Goal: Communication & Community: Connect with others

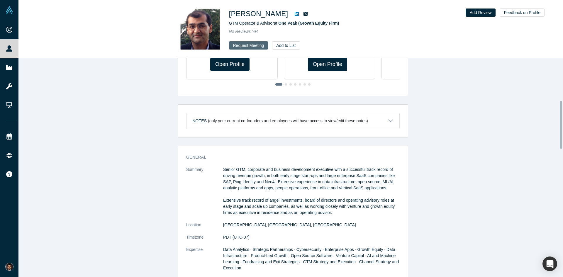
scroll to position [195, 0]
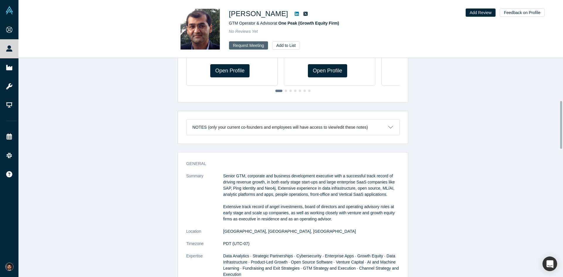
click at [256, 45] on button "Request Meeting" at bounding box center [248, 45] width 39 height 8
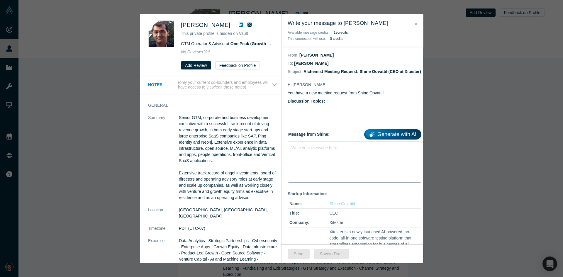
click at [310, 163] on div "Write your message here..." at bounding box center [355, 162] width 134 height 41
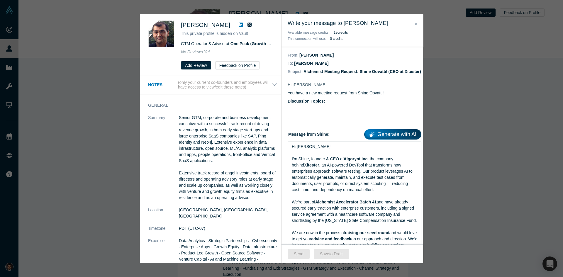
click at [312, 156] on div "rdw-editor" at bounding box center [355, 153] width 126 height 6
click at [314, 150] on div "Hi Ravi," at bounding box center [355, 147] width 126 height 6
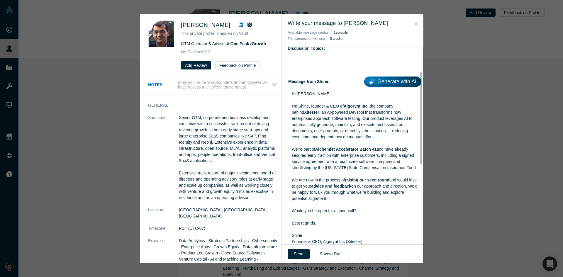
scroll to position [59, 0]
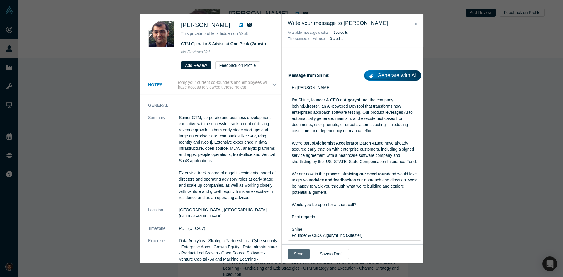
click at [297, 254] on button "Send" at bounding box center [299, 254] width 22 height 10
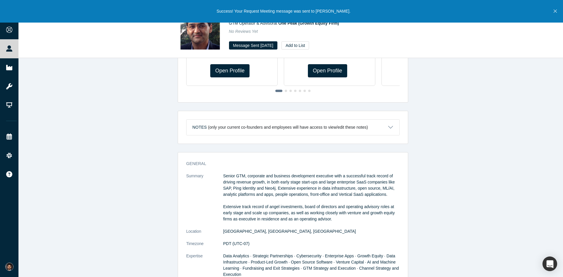
click at [556, 11] on icon "Close" at bounding box center [554, 11] width 3 height 3
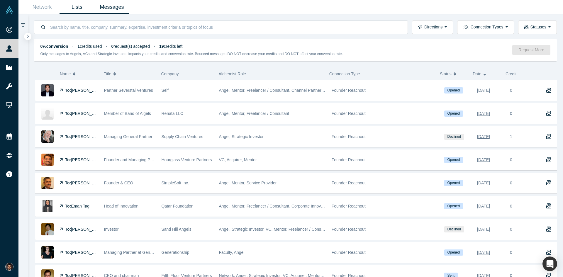
click at [78, 9] on link "Lists" at bounding box center [76, 7] width 35 height 14
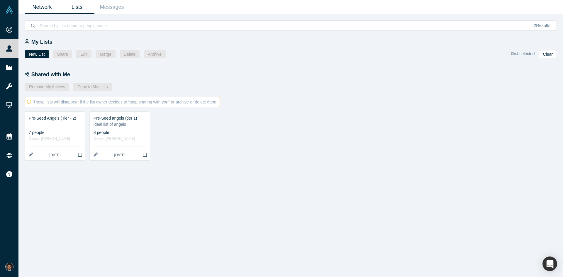
click at [45, 8] on link "Network" at bounding box center [42, 7] width 35 height 14
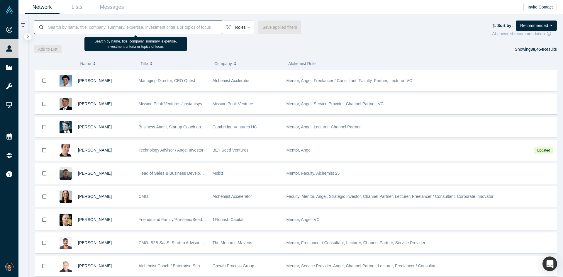
click at [141, 28] on input at bounding box center [134, 27] width 174 height 14
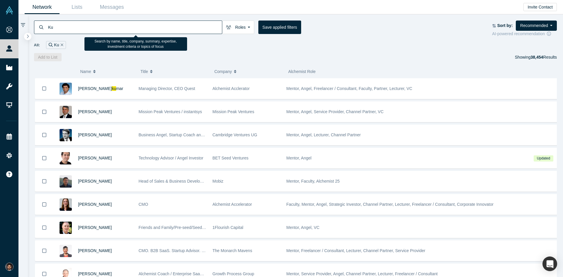
type input "K"
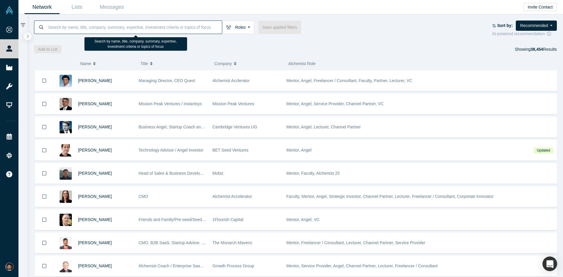
type input "u"
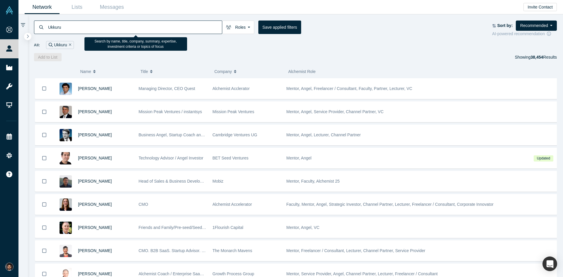
type input "Ukkuru"
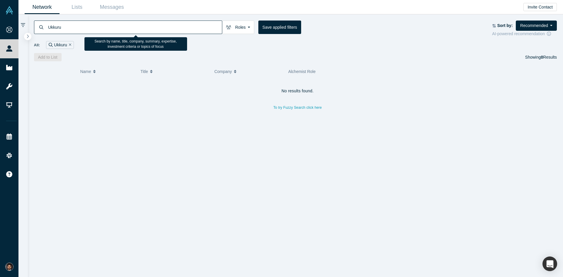
click at [107, 27] on input "Ukkuru" at bounding box center [134, 27] width 174 height 14
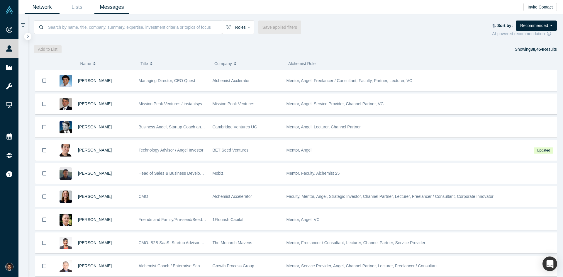
click at [115, 9] on link "Messages" at bounding box center [111, 7] width 35 height 14
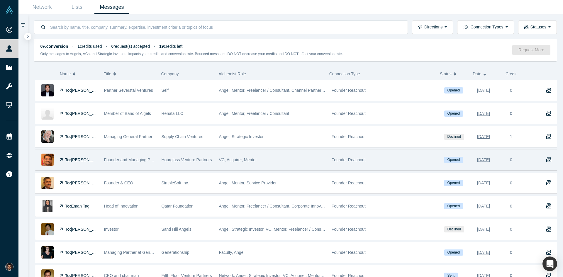
click at [78, 158] on span "[PERSON_NAME]" at bounding box center [88, 159] width 34 height 5
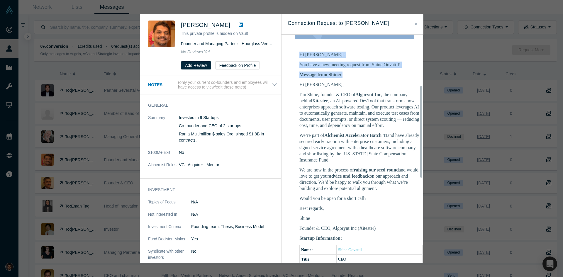
scroll to position [184, 0]
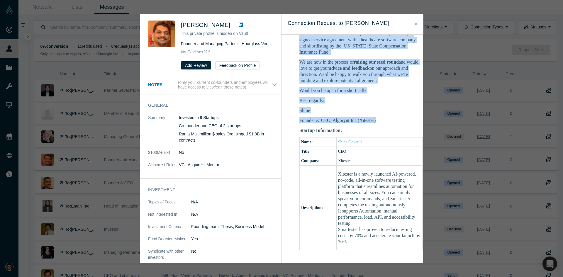
drag, startPoint x: 300, startPoint y: 166, endPoint x: 384, endPoint y: 135, distance: 90.5
click at [384, 123] on div "Hi Ravi, I’m Shine, founder & CEO of Algorynt Inc , the company behind Xitester…" at bounding box center [360, 49] width 123 height 150
copy div "Hi Ravi, I’m Shine, founder & CEO of Algorynt Inc , the company behind Xitester…"
click at [416, 24] on icon "Close" at bounding box center [415, 24] width 3 height 4
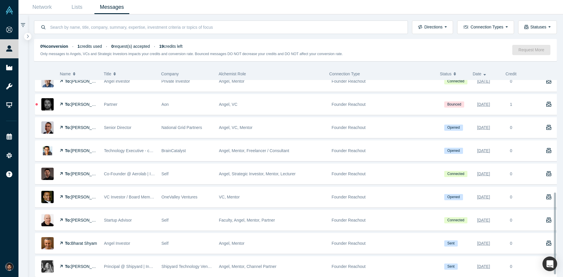
scroll to position [276, 0]
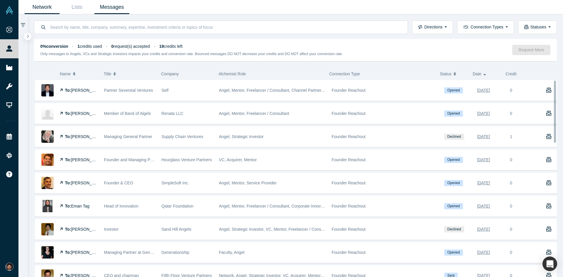
click at [42, 7] on link "Network" at bounding box center [42, 7] width 35 height 14
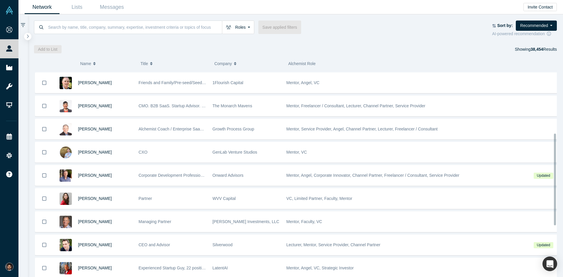
scroll to position [147, 0]
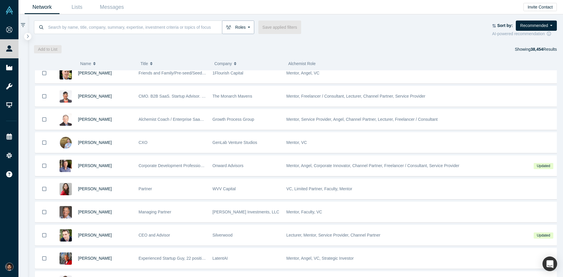
click at [247, 28] on button "Roles" at bounding box center [238, 27] width 32 height 13
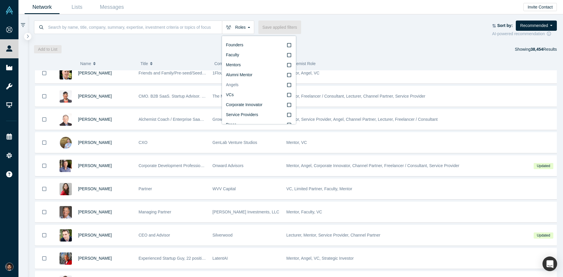
click at [287, 84] on icon at bounding box center [289, 85] width 4 height 5
click at [0, 0] on input "Angels" at bounding box center [0, 0] width 0 height 0
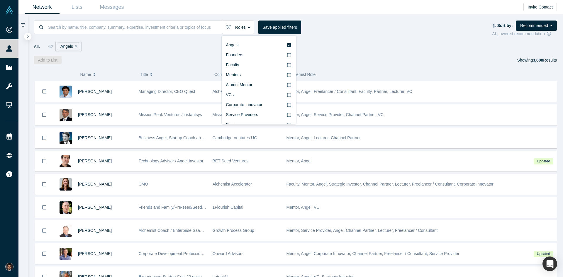
click at [401, 47] on div "All: Angels" at bounding box center [295, 46] width 523 height 11
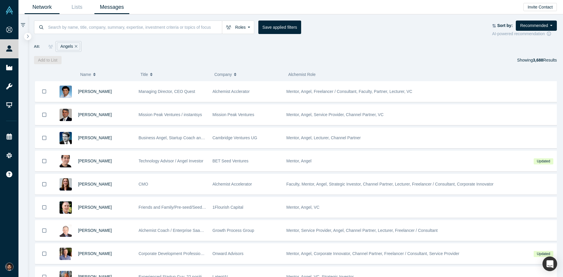
click at [111, 9] on link "Messages" at bounding box center [111, 7] width 35 height 14
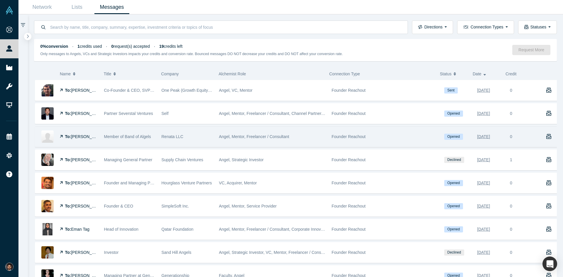
click at [121, 137] on span "Member of Band of Algels" at bounding box center [127, 136] width 47 height 5
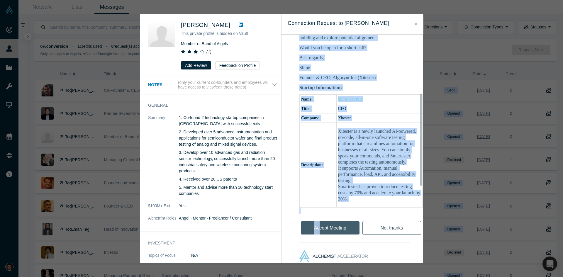
scroll to position [229, 0]
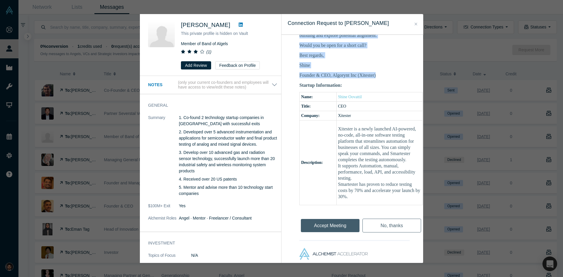
drag, startPoint x: 299, startPoint y: 167, endPoint x: 381, endPoint y: 90, distance: 112.6
click at [381, 90] on td "Hi Peter - You have a new meeting request from Shine Oovattil! Message from Shi…" at bounding box center [361, 67] width 147 height 345
copy div "Hi Peter, I’m Shine, founder & CEO of Algorynt Inc , the company behind Xiteste…"
click at [416, 25] on icon "Close" at bounding box center [415, 24] width 3 height 4
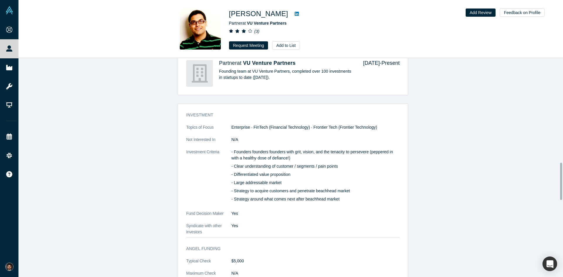
scroll to position [528, 0]
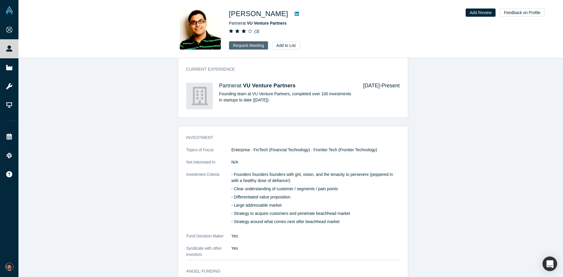
click at [258, 47] on button "Request Meeting" at bounding box center [248, 45] width 39 height 8
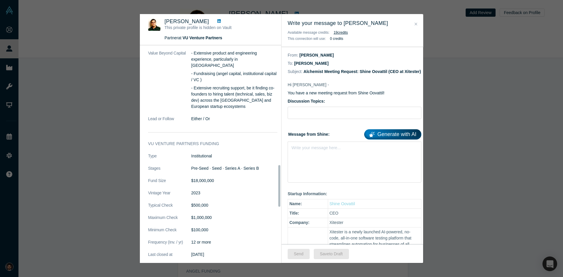
scroll to position [674, 0]
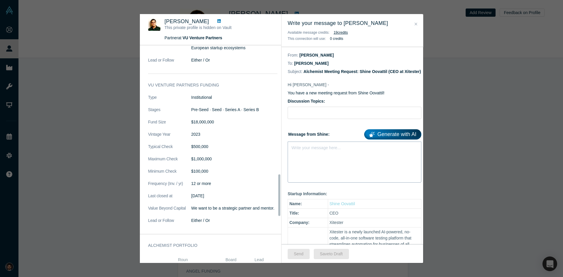
click at [321, 158] on div "Write your message here..." at bounding box center [355, 162] width 134 height 41
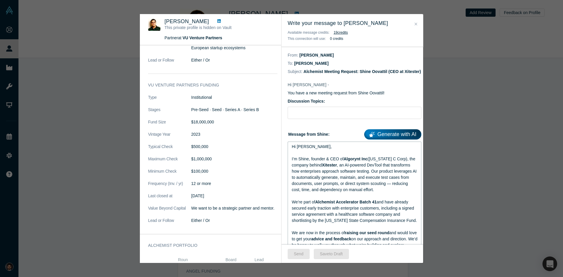
click at [319, 150] on div "Hi Marty," at bounding box center [355, 147] width 126 height 6
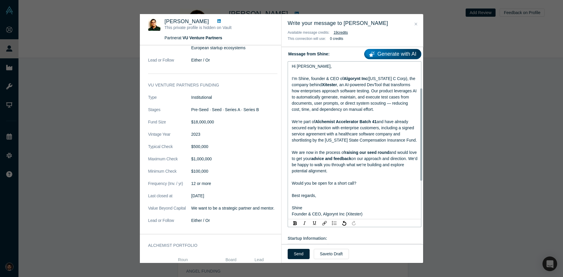
scroll to position [88, 0]
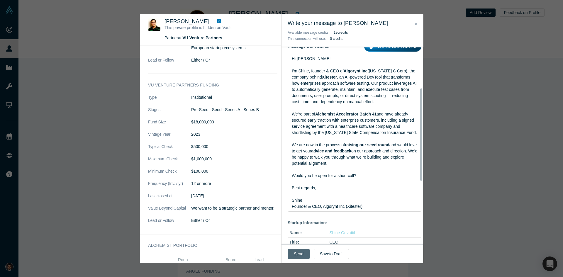
click at [296, 254] on button "Send" at bounding box center [299, 254] width 22 height 10
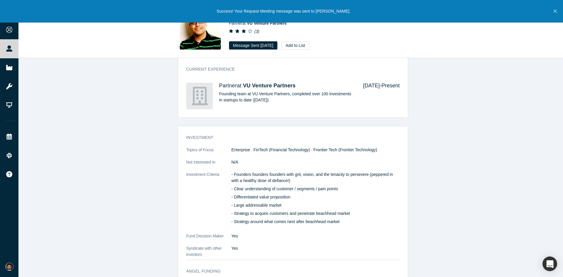
click at [557, 12] on button "Close" at bounding box center [554, 11] width 7 height 23
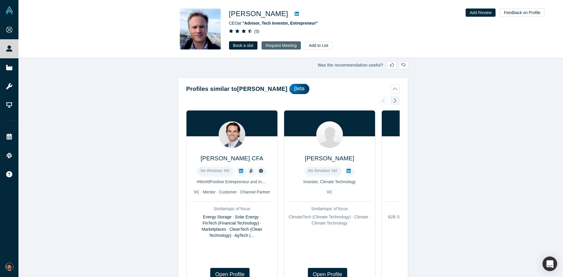
click at [283, 46] on button "Request Meeting" at bounding box center [280, 45] width 39 height 8
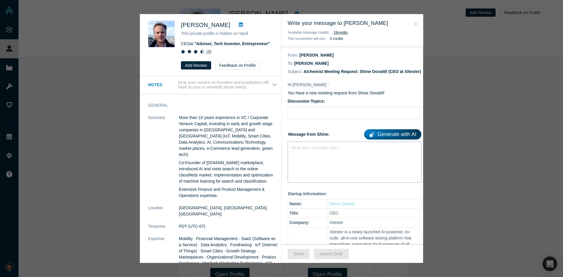
click at [337, 167] on div "Write your message here..." at bounding box center [355, 162] width 134 height 41
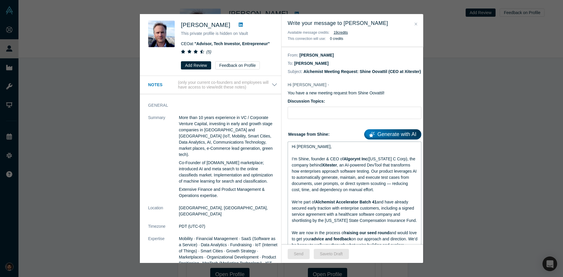
click at [328, 150] on div "Hi Marty," at bounding box center [355, 147] width 126 height 6
click at [298, 256] on button "Send" at bounding box center [299, 254] width 22 height 10
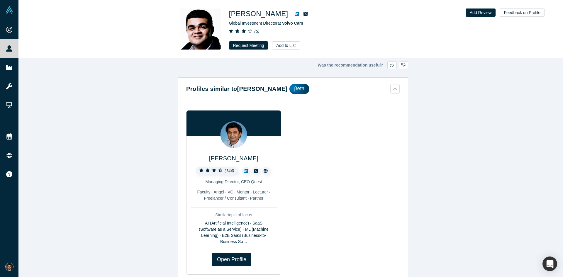
click at [468, 165] on div "Was the recommendation useful? Profiles similar to Pratik Budhdev βeta Gnani Pa…" at bounding box center [292, 169] width 549 height 223
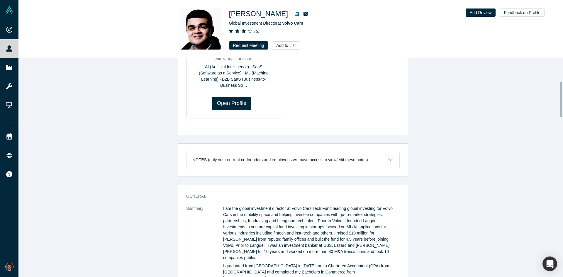
scroll to position [147, 0]
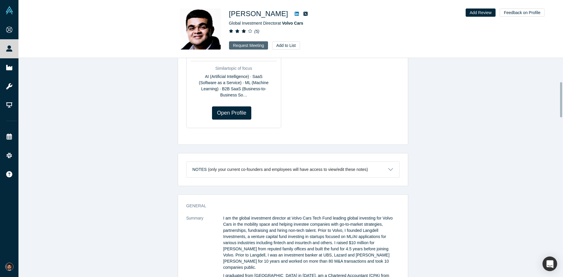
click at [248, 46] on button "Request Meeting" at bounding box center [248, 45] width 39 height 8
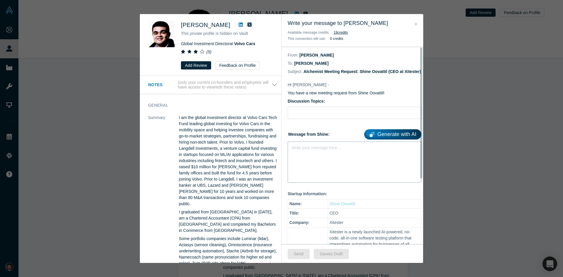
click at [360, 166] on div "Write your message here..." at bounding box center [355, 162] width 134 height 41
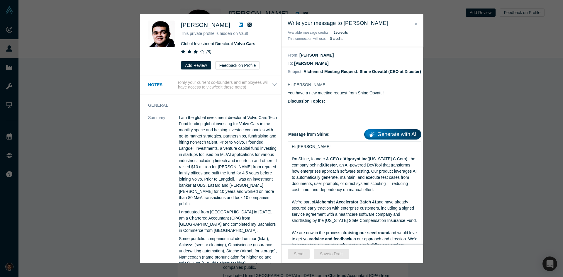
click at [327, 150] on div "Hi Marty," at bounding box center [355, 147] width 126 height 6
click at [301, 255] on button "Send" at bounding box center [299, 254] width 22 height 10
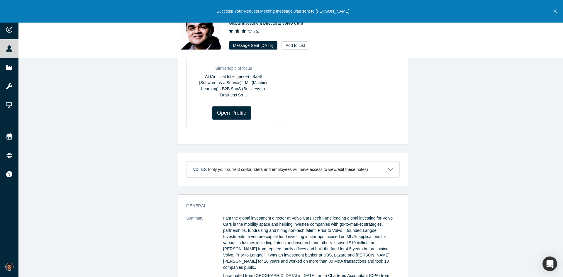
click at [556, 13] on icon "Close" at bounding box center [554, 10] width 3 height 5
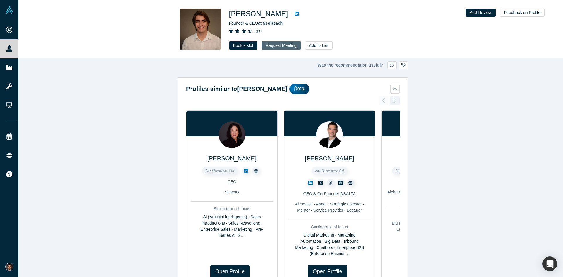
click at [282, 44] on button "Request Meeting" at bounding box center [280, 45] width 39 height 8
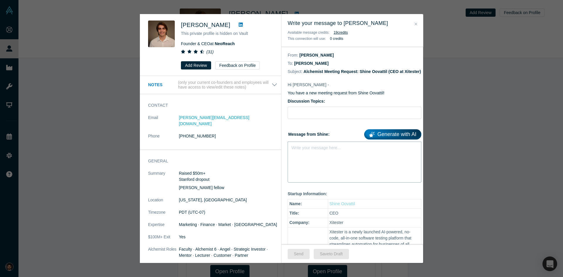
click at [341, 169] on div "Write your message here..." at bounding box center [355, 162] width 134 height 41
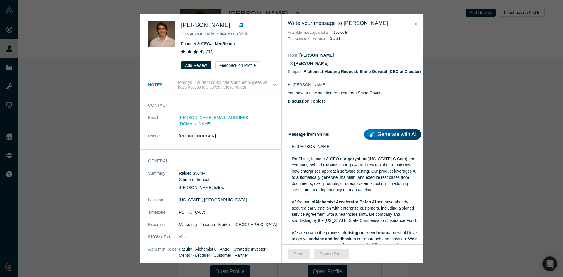
click at [328, 150] on div "Hi [PERSON_NAME]," at bounding box center [355, 147] width 126 height 6
click at [299, 254] on button "Send" at bounding box center [299, 254] width 22 height 10
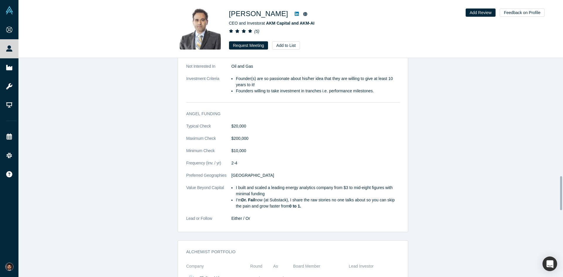
scroll to position [762, 0]
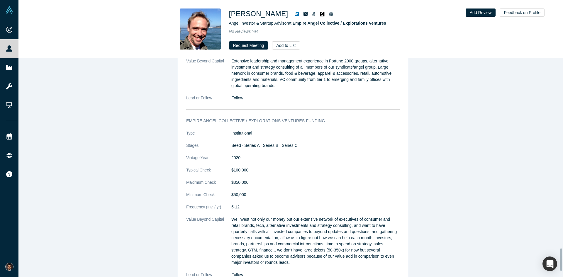
scroll to position [1933, 0]
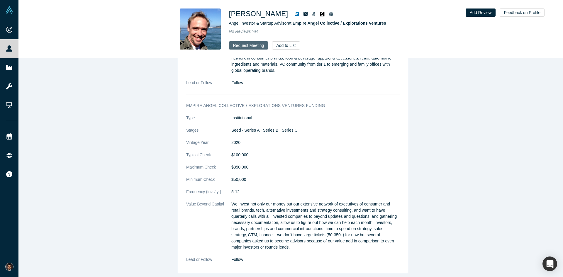
click at [252, 47] on button "Request Meeting" at bounding box center [248, 45] width 39 height 8
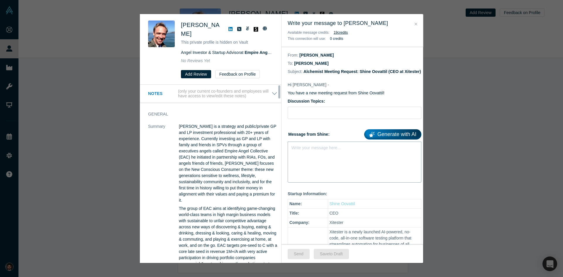
click at [314, 159] on div "Write your message here..." at bounding box center [355, 162] width 134 height 41
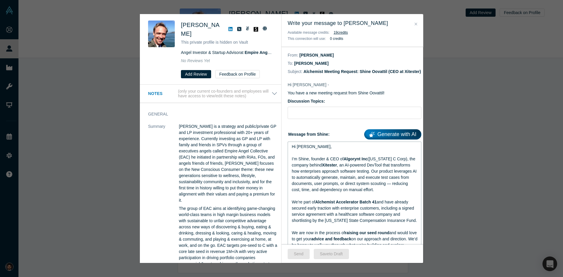
click at [313, 150] on div "Hi [PERSON_NAME]," at bounding box center [355, 147] width 126 height 6
click at [300, 254] on button "Send" at bounding box center [299, 254] width 22 height 10
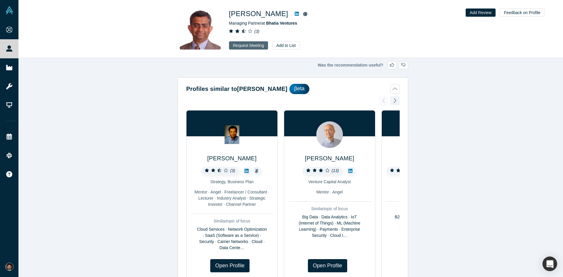
click at [259, 47] on button "Request Meeting" at bounding box center [248, 45] width 39 height 8
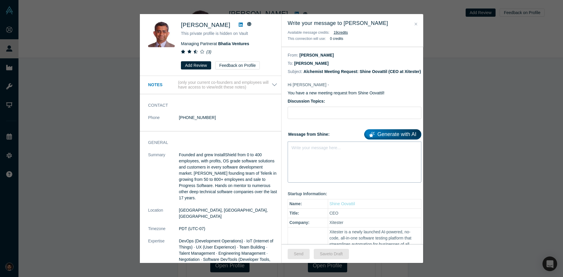
click at [329, 165] on div "Write your message here..." at bounding box center [355, 162] width 134 height 41
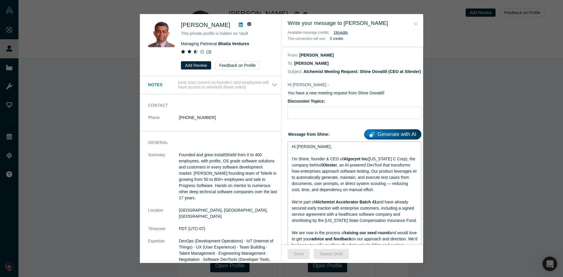
click at [313, 150] on div "Hi [PERSON_NAME]," at bounding box center [355, 147] width 126 height 6
click at [299, 254] on button "Send" at bounding box center [299, 254] width 22 height 10
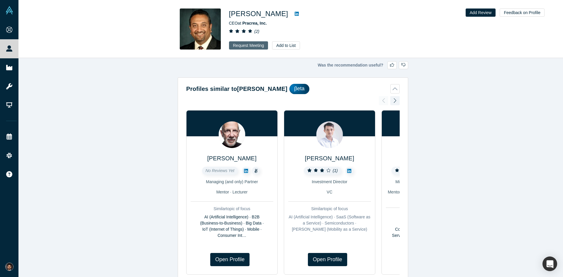
click at [256, 46] on button "Request Meeting" at bounding box center [248, 45] width 39 height 8
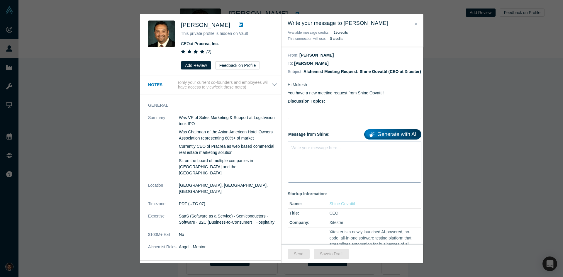
click at [339, 171] on div "Write your message here..." at bounding box center [355, 162] width 134 height 41
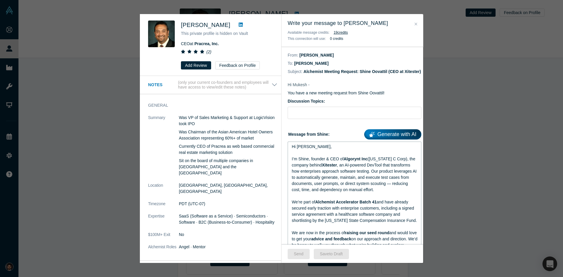
click at [330, 150] on div "Hi [PERSON_NAME]," at bounding box center [355, 147] width 126 height 6
click at [298, 253] on button "Send" at bounding box center [299, 254] width 22 height 10
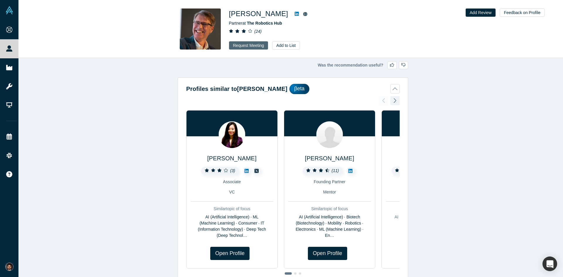
click at [259, 46] on button "Request Meeting" at bounding box center [248, 45] width 39 height 8
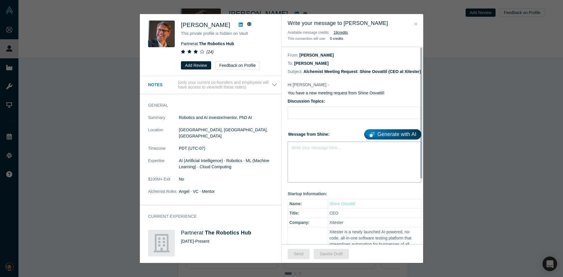
click at [342, 171] on div "Write your message here..." at bounding box center [355, 162] width 134 height 41
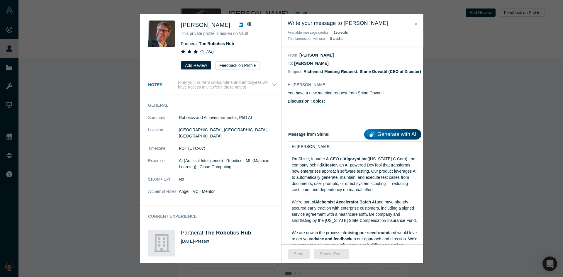
click at [313, 150] on div "Hi [PERSON_NAME]," at bounding box center [355, 147] width 126 height 6
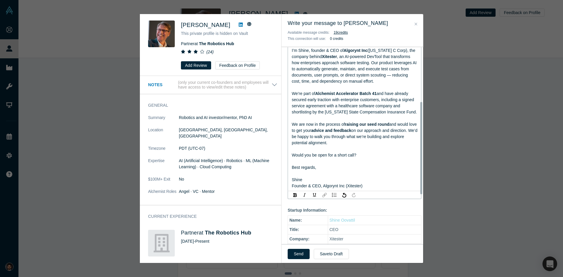
scroll to position [117, 0]
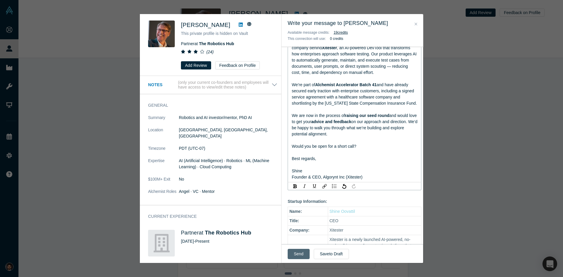
click at [300, 254] on button "Send" at bounding box center [299, 254] width 22 height 10
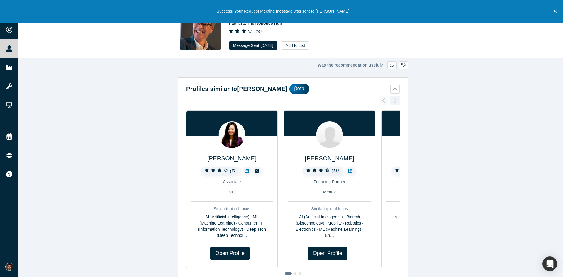
click at [554, 13] on icon "Close" at bounding box center [554, 11] width 3 height 3
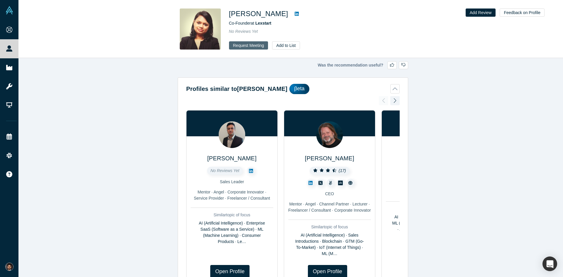
click at [244, 46] on button "Request Meeting" at bounding box center [248, 45] width 39 height 8
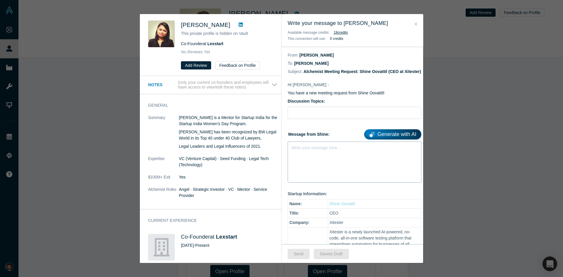
click at [319, 162] on div "Write your message here..." at bounding box center [355, 162] width 134 height 41
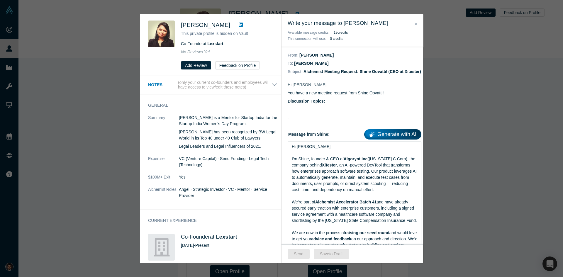
click at [321, 150] on div "Hi Marty," at bounding box center [355, 147] width 126 height 6
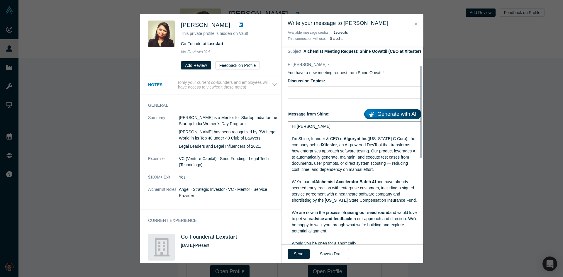
scroll to position [88, 0]
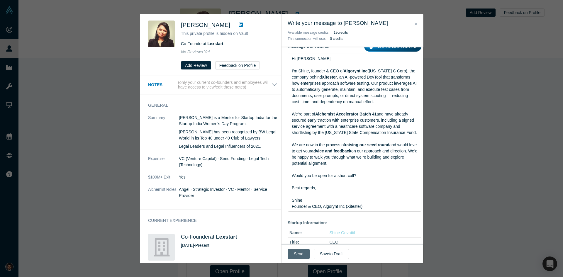
click at [301, 253] on button "Send" at bounding box center [299, 254] width 22 height 10
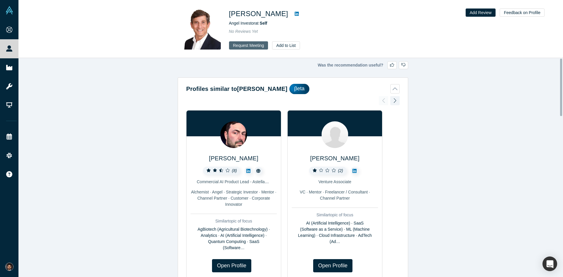
click at [247, 45] on button "Request Meeting" at bounding box center [248, 45] width 39 height 8
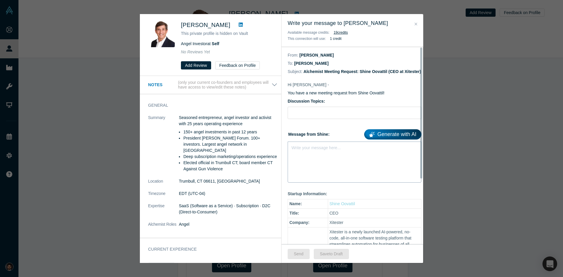
click at [337, 157] on div "Write your message here..." at bounding box center [355, 162] width 134 height 41
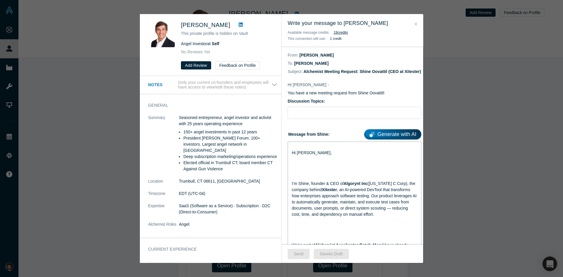
click at [327, 162] on div "rdw-editor" at bounding box center [355, 159] width 126 height 6
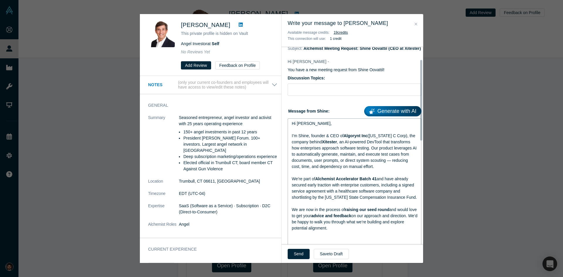
scroll to position [59, 0]
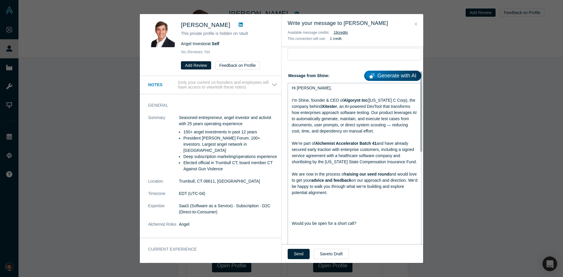
click at [364, 208] on div "rdw-editor" at bounding box center [355, 205] width 126 height 6
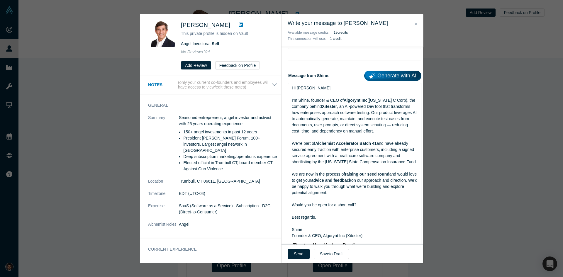
scroll to position [59, 0]
click at [299, 254] on button "Send" at bounding box center [299, 254] width 22 height 10
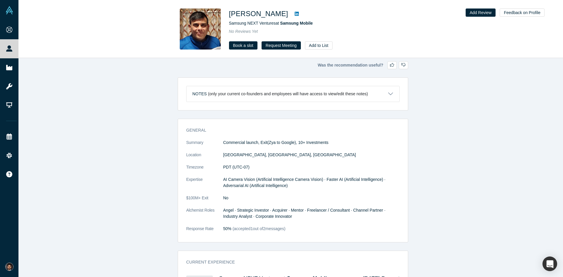
click at [295, 13] on icon at bounding box center [297, 14] width 4 height 4
click at [283, 45] on button "Request Meeting" at bounding box center [280, 45] width 39 height 8
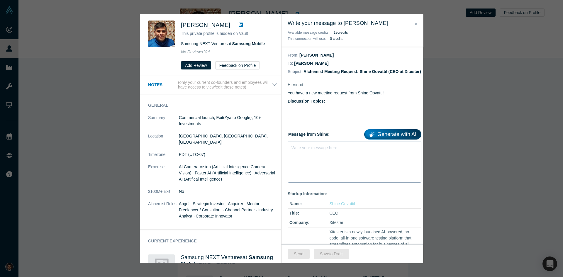
click at [339, 163] on div "Write your message here..." at bounding box center [355, 162] width 134 height 41
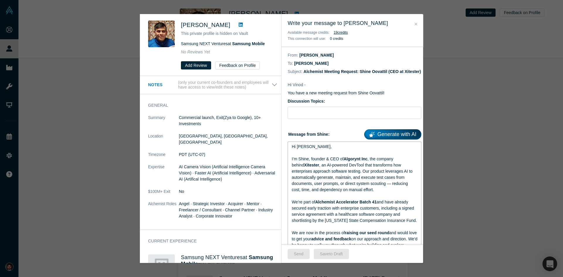
click at [313, 150] on div "Hi [PERSON_NAME]," at bounding box center [355, 147] width 126 height 6
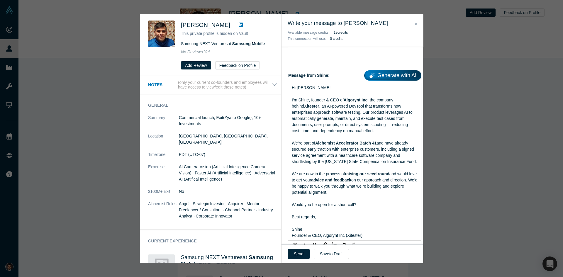
scroll to position [63, 0]
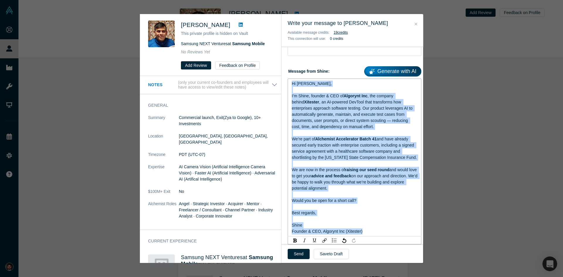
drag, startPoint x: 367, startPoint y: 241, endPoint x: 290, endPoint y: 89, distance: 170.6
click at [290, 89] on div "Hi [PERSON_NAME], I’m Shine, founder & CEO of Algorynt Inc , the company behind…" at bounding box center [355, 158] width 134 height 158
copy div "Hi [PERSON_NAME], I’m Shine, founder & CEO of Algorynt Inc , the company behind…"
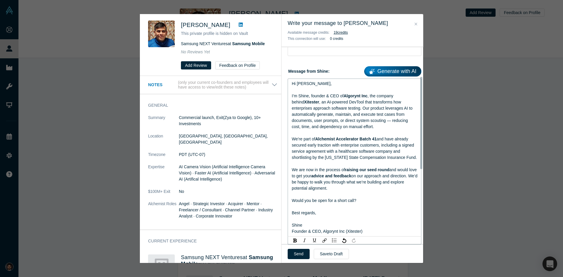
click at [367, 98] on span "Algorynt Inc" at bounding box center [355, 95] width 24 height 5
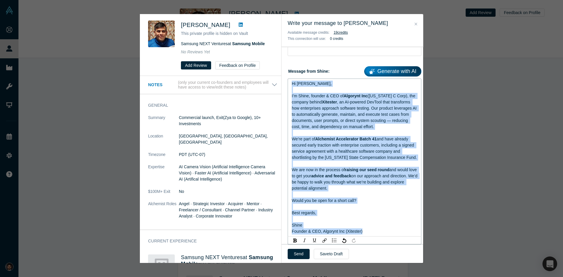
drag, startPoint x: 292, startPoint y: 91, endPoint x: 370, endPoint y: 236, distance: 164.4
click at [370, 234] on div "Hi Vinod, I’m Shine, founder & CEO of Algorynt Inc (Delaware C Corp), the compa…" at bounding box center [355, 158] width 126 height 154
copy div "Hi Vinod, I’m Shine, founder & CEO of Algorynt Inc (Delaware C Corp), the compa…"
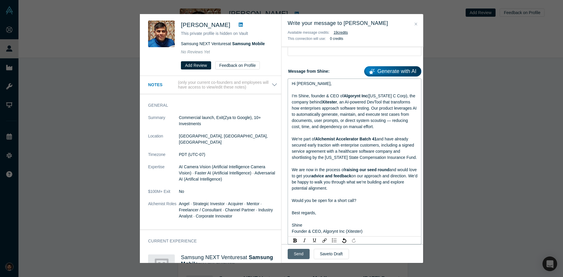
click at [297, 256] on button "Send" at bounding box center [299, 254] width 22 height 10
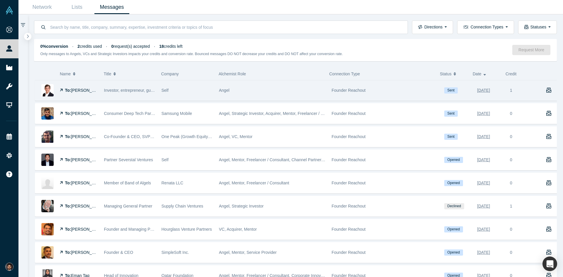
click at [133, 92] on span "Investor, entrepreneur, gun violence prevention activist" at bounding box center [153, 90] width 99 height 5
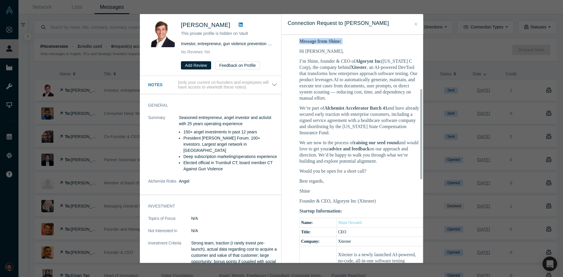
scroll to position [184, 0]
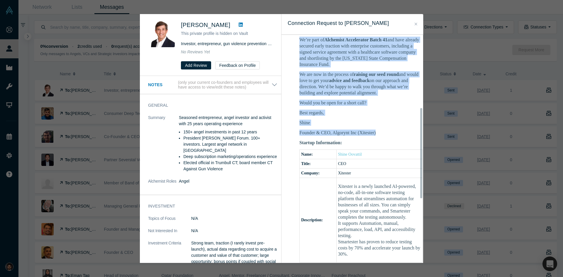
drag, startPoint x: 300, startPoint y: 165, endPoint x: 386, endPoint y: 137, distance: 91.1
click at [386, 136] on div "Hi [PERSON_NAME], I’m Shine, founder & CEO of Algorynt Inc ([US_STATE] C Corp),…" at bounding box center [360, 58] width 123 height 156
copy div "Hi [PERSON_NAME], I’m Shine, founder & CEO of Algorynt Inc ([US_STATE] C Corp),…"
click at [414, 25] on button "Close" at bounding box center [416, 24] width 6 height 7
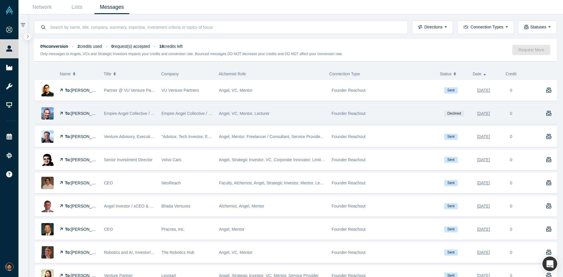
click at [455, 115] on span "Declined" at bounding box center [454, 113] width 20 height 6
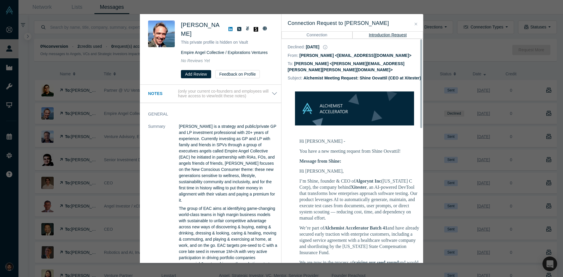
click at [414, 24] on button "Close" at bounding box center [416, 24] width 6 height 7
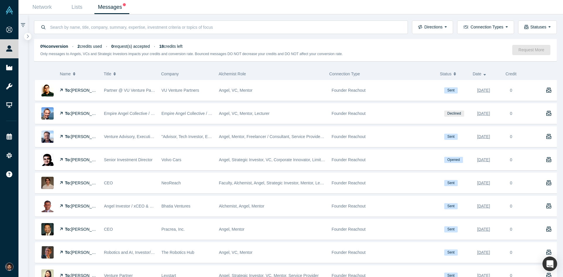
click at [106, 10] on link "Messages" at bounding box center [111, 7] width 35 height 14
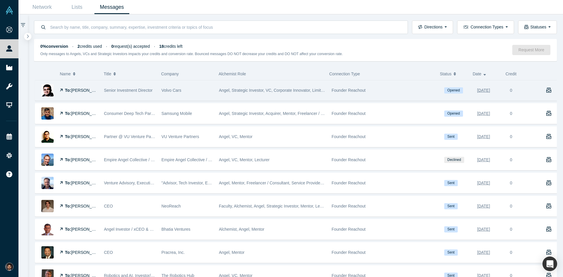
click at [79, 91] on span "[PERSON_NAME]" at bounding box center [88, 90] width 34 height 5
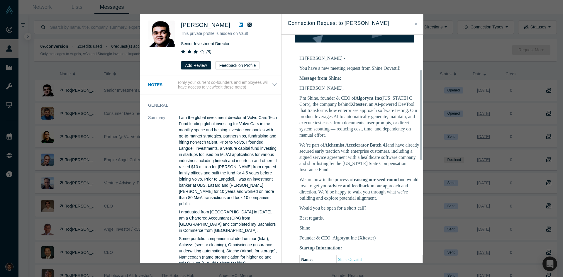
scroll to position [88, 0]
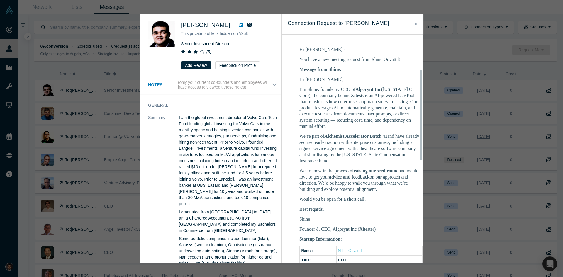
click at [415, 25] on icon "Close" at bounding box center [415, 24] width 3 height 4
